Goal: Contribute content: Add original content to the website for others to see

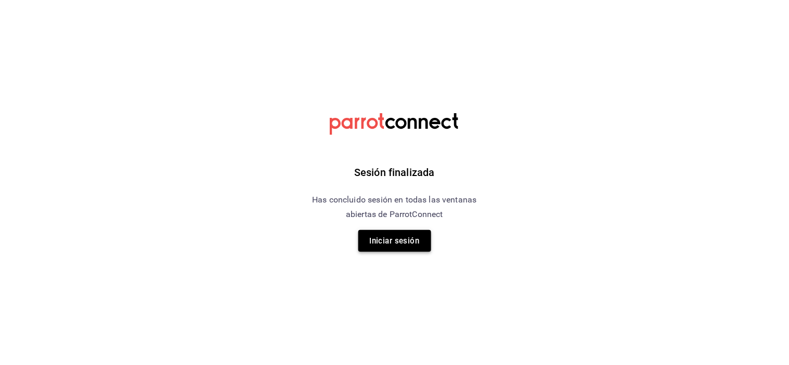
click at [412, 240] on button "Iniciar sesión" at bounding box center [394, 241] width 73 height 22
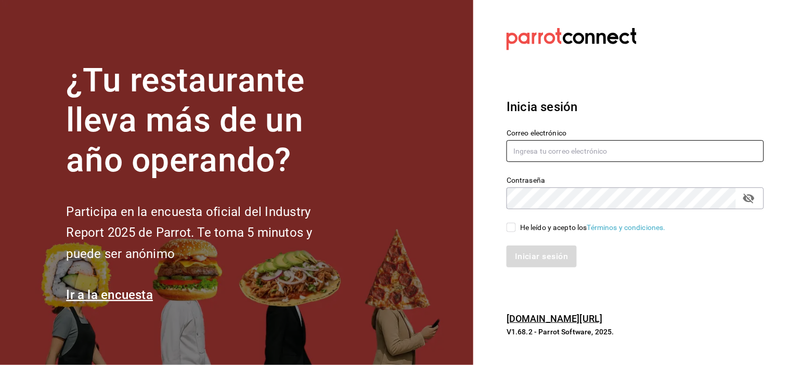
type input "[EMAIL_ADDRESS][DOMAIN_NAME]"
click at [510, 228] on input "He leído y acepto los Términos y condiciones." at bounding box center [510, 227] width 9 height 9
checkbox input "true"
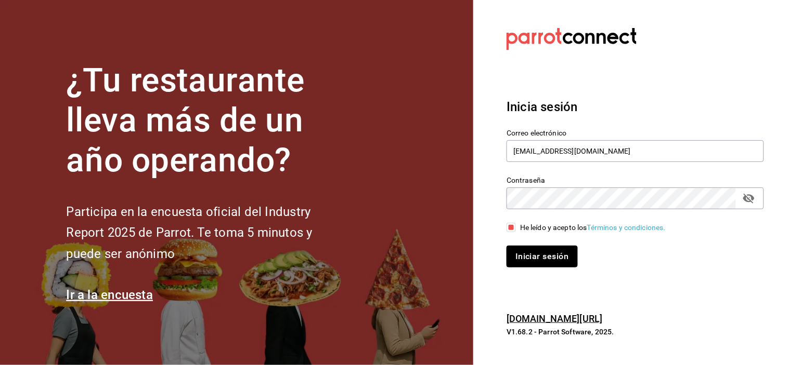
click at [518, 247] on button "Iniciar sesión" at bounding box center [541, 257] width 71 height 22
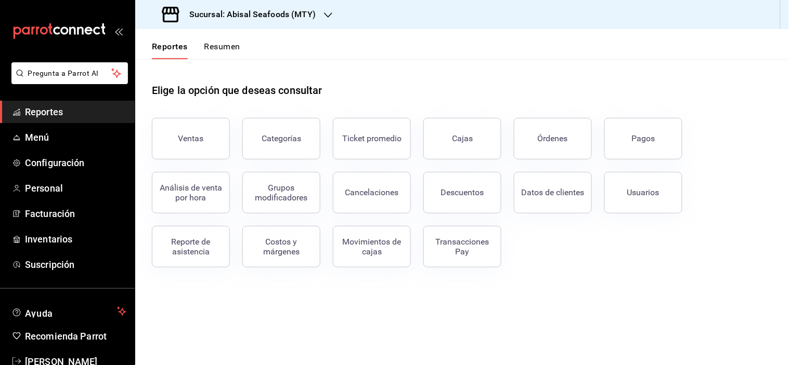
click at [192, 240] on div "Reporte de asistencia" at bounding box center [191, 247] width 64 height 20
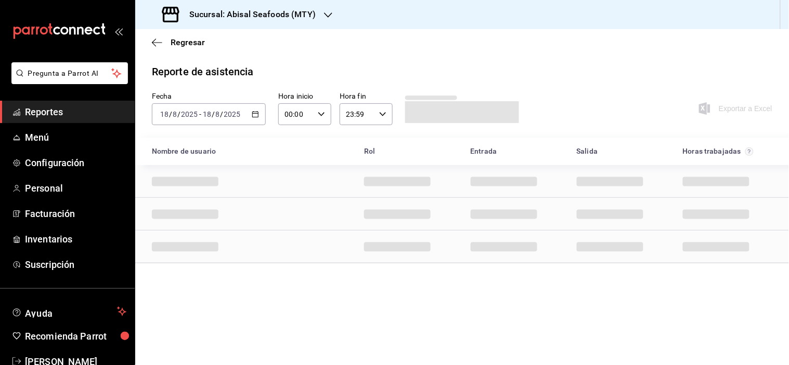
click at [277, 17] on h3 "Sucursal: Abisal Seafoods (MTY)" at bounding box center [248, 14] width 135 height 12
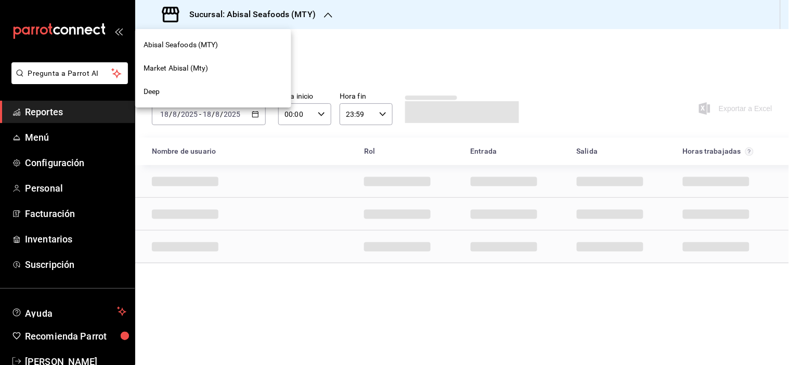
click at [206, 74] on div "Market Abisal (Mty)" at bounding box center [213, 68] width 156 height 23
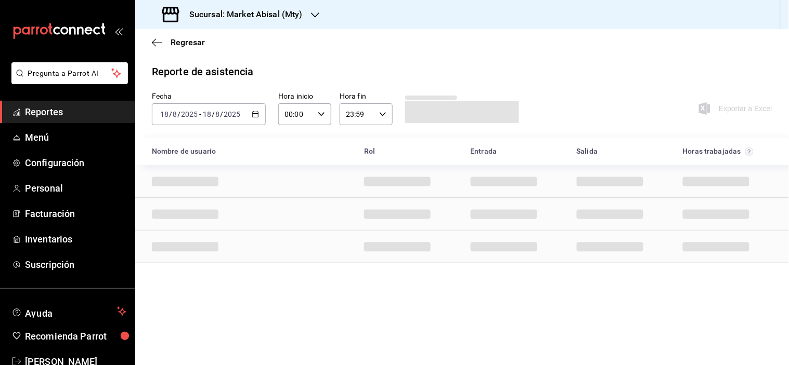
click at [256, 121] on div "2025-08-18 18 / 8 / 2025 - 2025-08-18 18 / 8 / 2025" at bounding box center [209, 114] width 114 height 22
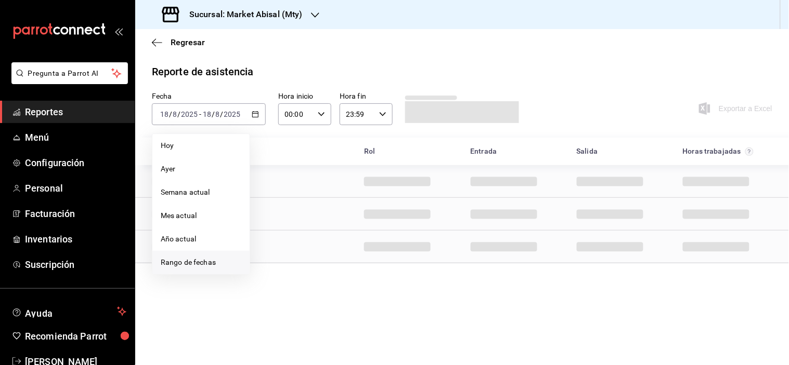
click at [196, 266] on span "Rango de fechas" at bounding box center [201, 262] width 81 height 11
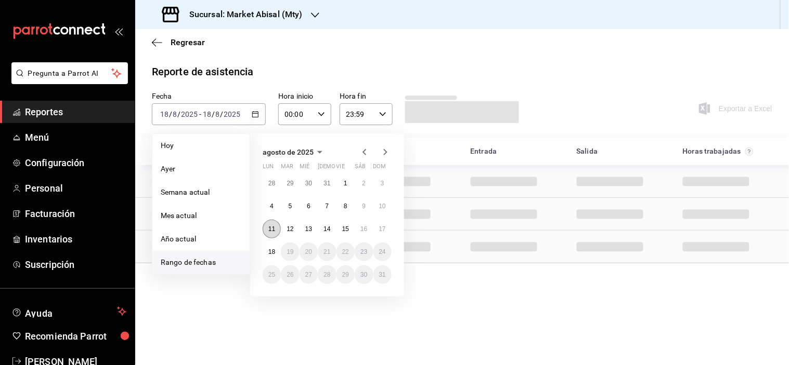
click at [273, 235] on button "11" at bounding box center [271, 229] width 18 height 19
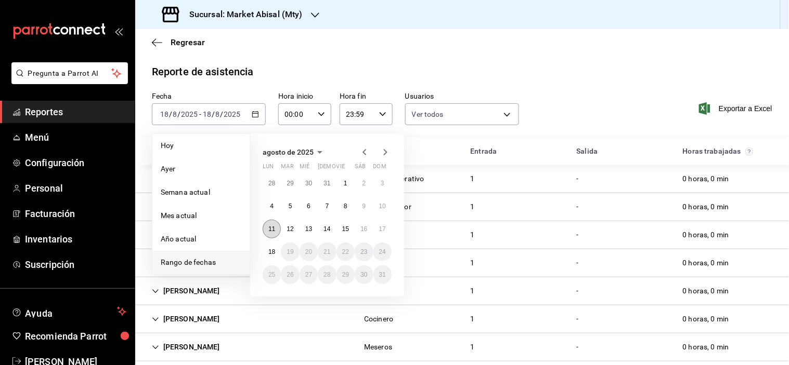
click at [267, 230] on button "11" at bounding box center [271, 229] width 18 height 19
click at [381, 231] on abbr "17" at bounding box center [382, 229] width 7 height 7
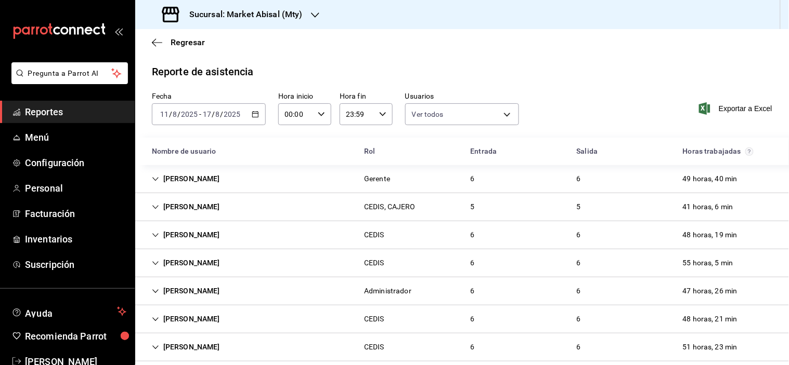
click at [158, 205] on icon "Cell" at bounding box center [155, 207] width 7 height 7
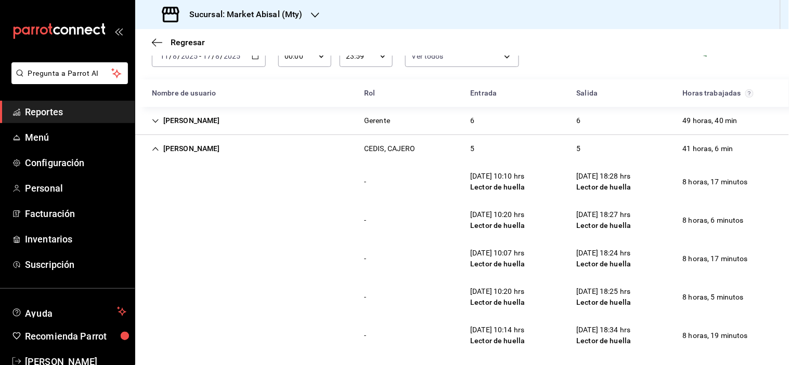
scroll to position [58, 0]
click at [156, 122] on icon "Cell" at bounding box center [155, 121] width 7 height 7
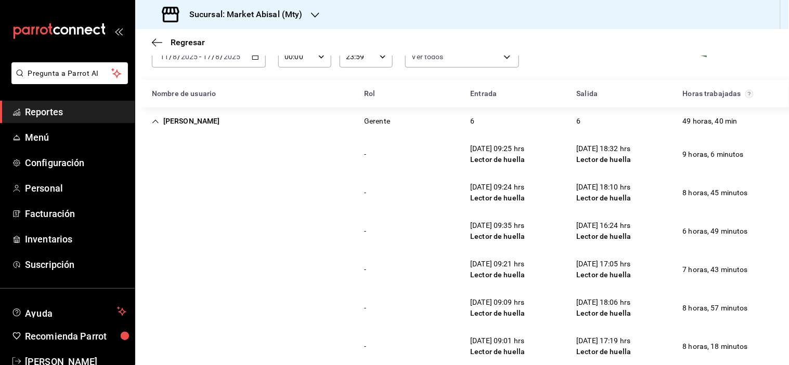
click at [147, 120] on div "Yazmin Treviño" at bounding box center [185, 121] width 85 height 19
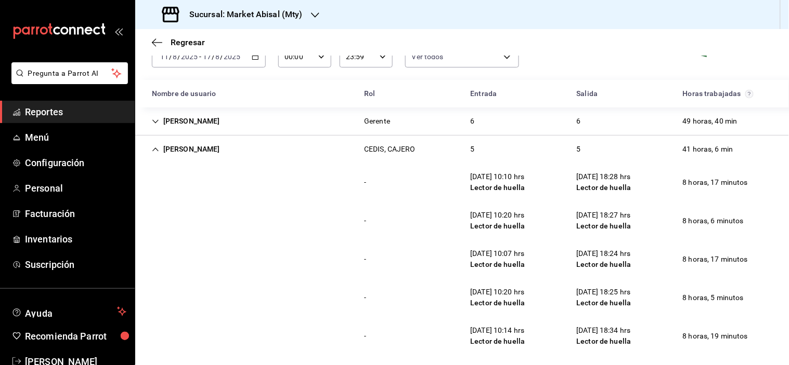
click at [163, 146] on div "MIRNA BEATRIZ CAMACHO MEZA" at bounding box center [185, 149] width 85 height 19
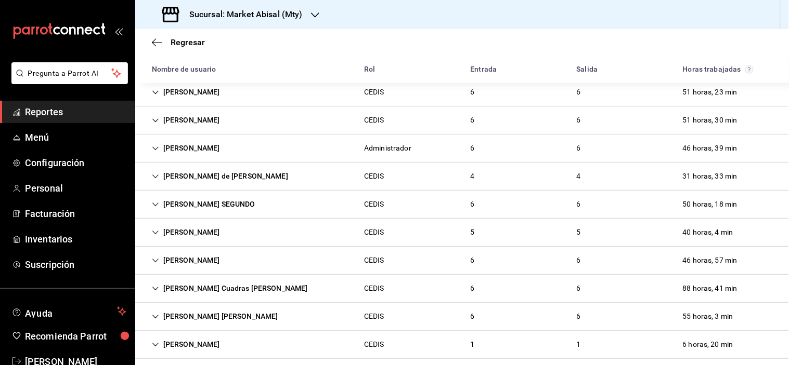
scroll to position [266, 0]
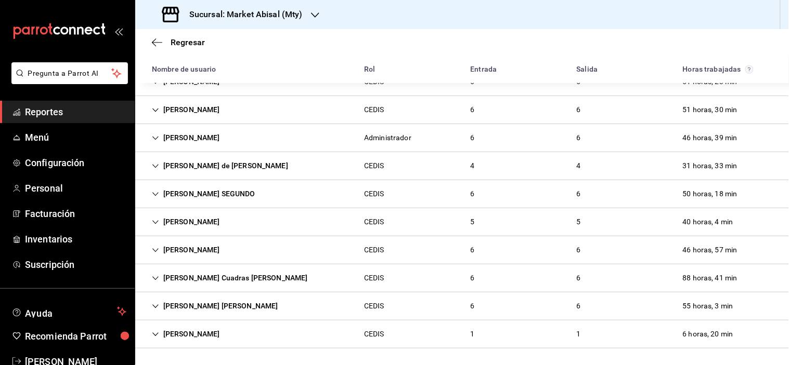
click at [260, 8] on h3 "Sucursal: Market Abisal (Mty)" at bounding box center [242, 14] width 122 height 12
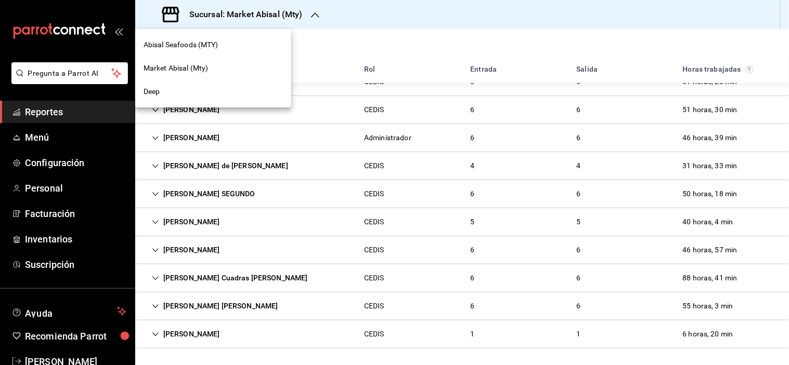
click at [162, 90] on div "Deep" at bounding box center [212, 91] width 139 height 11
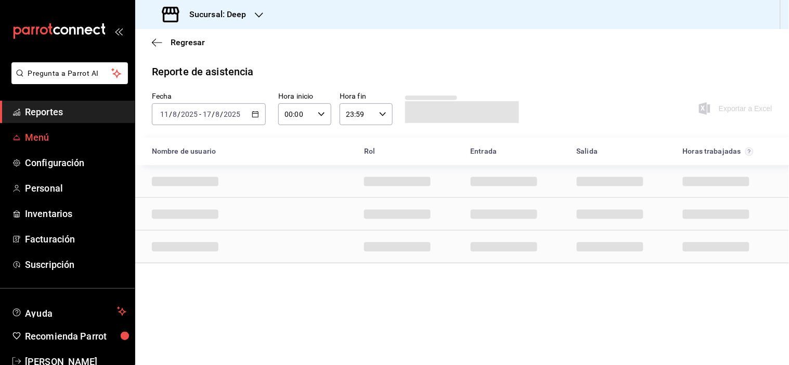
click at [63, 142] on span "Menú" at bounding box center [75, 137] width 101 height 14
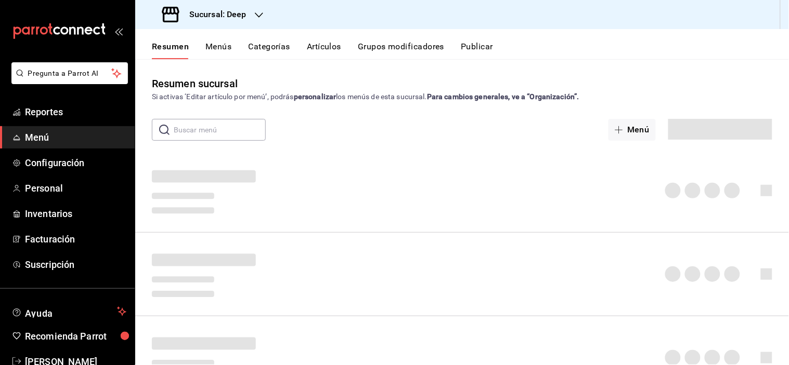
click at [336, 44] on button "Artículos" at bounding box center [324, 51] width 34 height 18
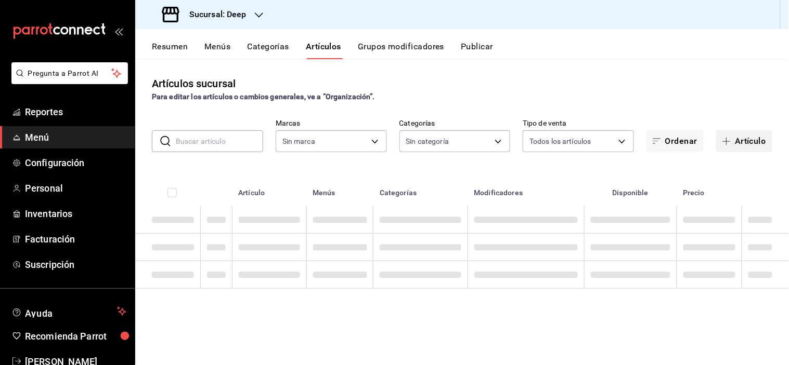
type input "4a277d3d-b871-4e54-9010-bb562c7bff6e"
drag, startPoint x: 747, startPoint y: 144, endPoint x: 718, endPoint y: 157, distance: 31.7
click at [747, 144] on button "Artículo" at bounding box center [744, 141] width 56 height 22
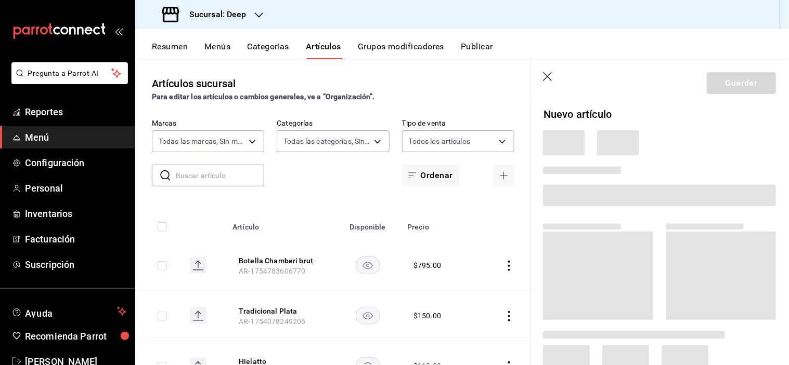
type input "ddb230fc-2149-46a3-9158-6941609bcea4,37b1b8cc-20bc-4ec6-9eb2-fc1007adb248,52e76…"
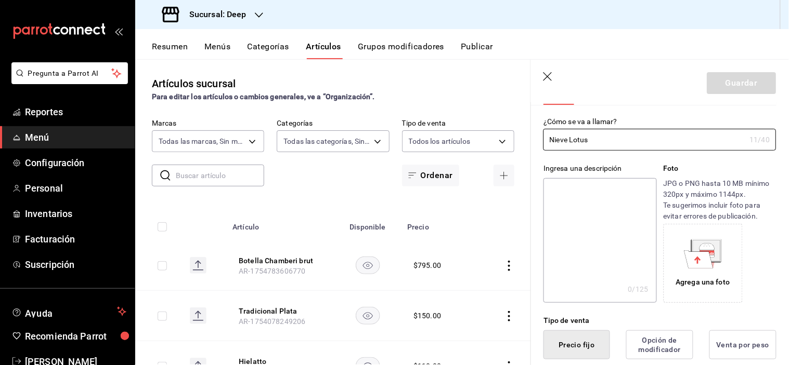
scroll to position [173, 0]
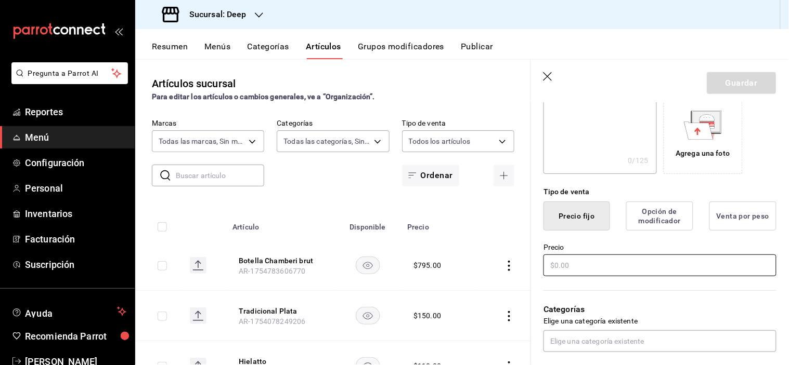
type input "Nieve Lotus"
click at [612, 269] on input "text" at bounding box center [659, 266] width 233 height 22
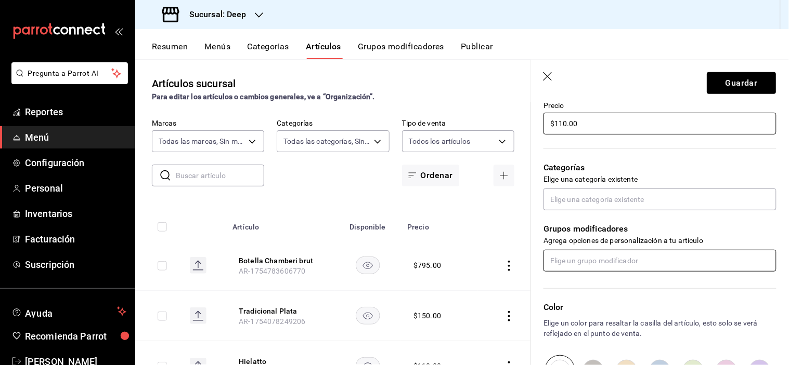
scroll to position [346, 0]
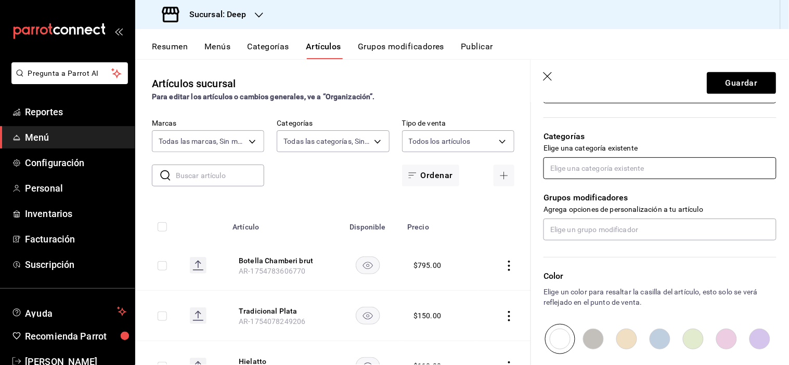
type input "$110.00"
click at [558, 163] on input "text" at bounding box center [659, 168] width 233 height 22
type input "pos"
click at [578, 193] on li "Postres Deep" at bounding box center [656, 191] width 224 height 17
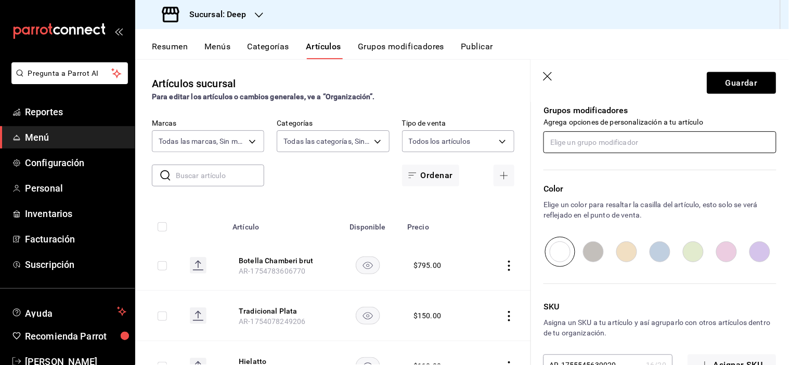
scroll to position [500, 0]
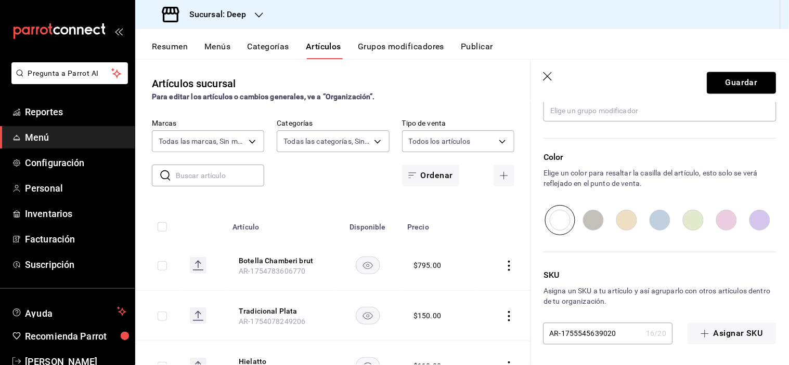
click at [720, 74] on button "Guardar" at bounding box center [741, 83] width 69 height 22
